Goal: Task Accomplishment & Management: Manage account settings

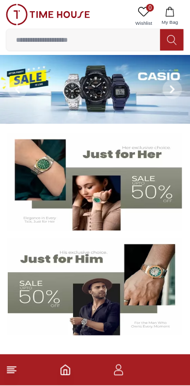
click at [121, 366] on icon "button" at bounding box center [119, 367] width 5 height 5
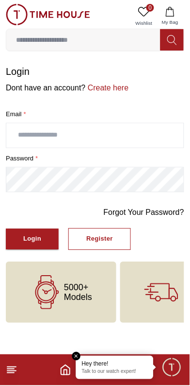
click at [20, 138] on input "text" at bounding box center [95, 135] width 178 height 24
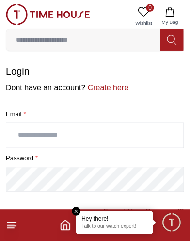
type input "**********"
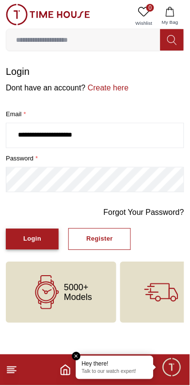
click at [28, 240] on div "Login" at bounding box center [32, 239] width 18 height 11
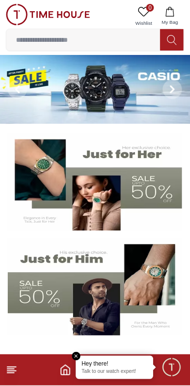
click at [63, 88] on img at bounding box center [95, 89] width 191 height 69
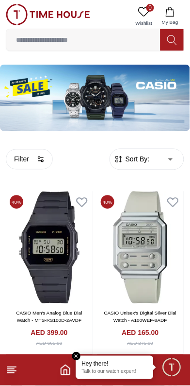
click at [13, 371] on line at bounding box center [11, 371] width 9 height 0
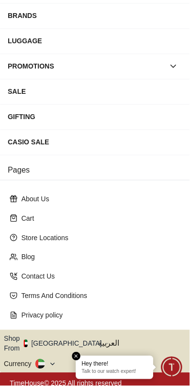
scroll to position [135, 0]
click at [53, 361] on icon at bounding box center [52, 364] width 7 height 7
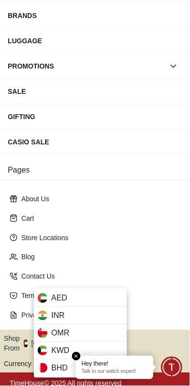
click at [158, 264] on div at bounding box center [95, 193] width 190 height 386
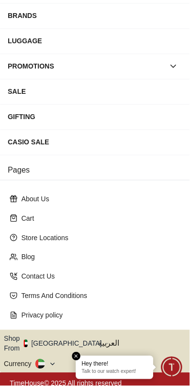
click at [62, 341] on button "Shop From UAE" at bounding box center [56, 343] width 105 height 19
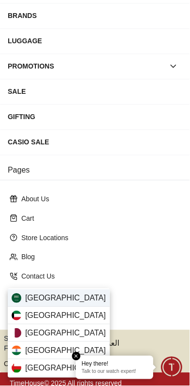
click at [70, 301] on div "Saudi Arabia" at bounding box center [59, 298] width 103 height 17
